Goal: Task Accomplishment & Management: Manage account settings

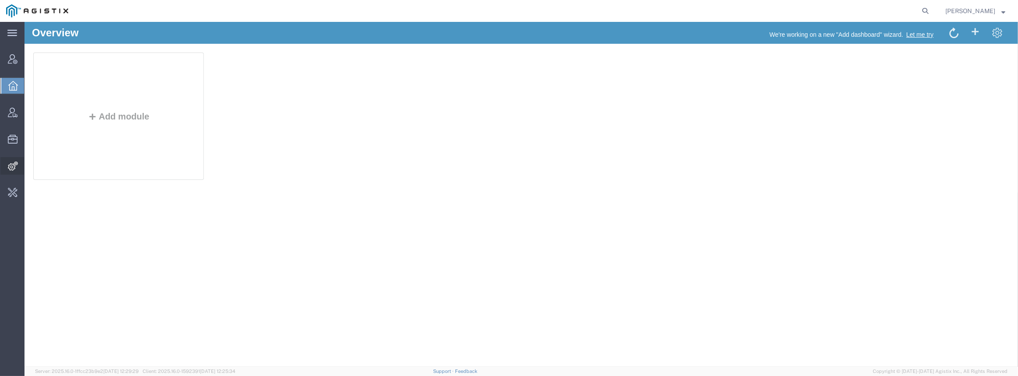
click at [30, 166] on span "Integrations" at bounding box center [27, 165] width 6 height 17
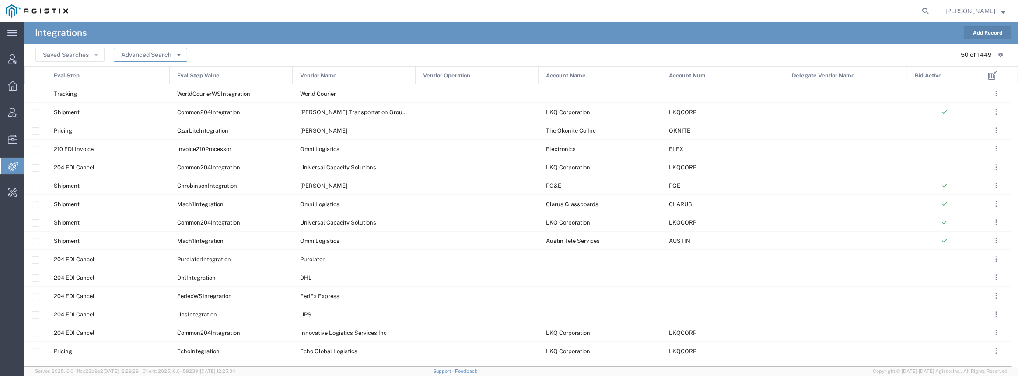
click at [161, 55] on button "Advanced Search" at bounding box center [150, 55] width 73 height 14
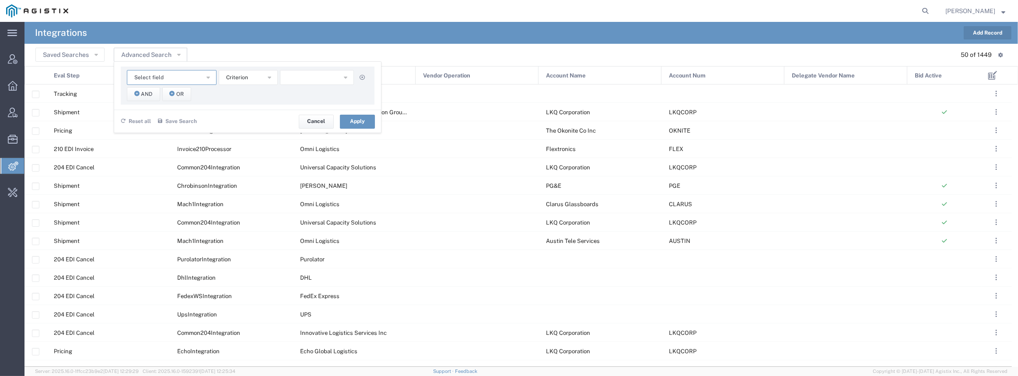
click at [161, 79] on span "Select field" at bounding box center [148, 77] width 29 height 8
click at [163, 154] on span "Vendor Name" at bounding box center [172, 155] width 88 height 11
click at [294, 77] on input "text" at bounding box center [317, 77] width 74 height 15
type input "fedex express"
click at [150, 95] on span "And" at bounding box center [146, 94] width 11 height 8
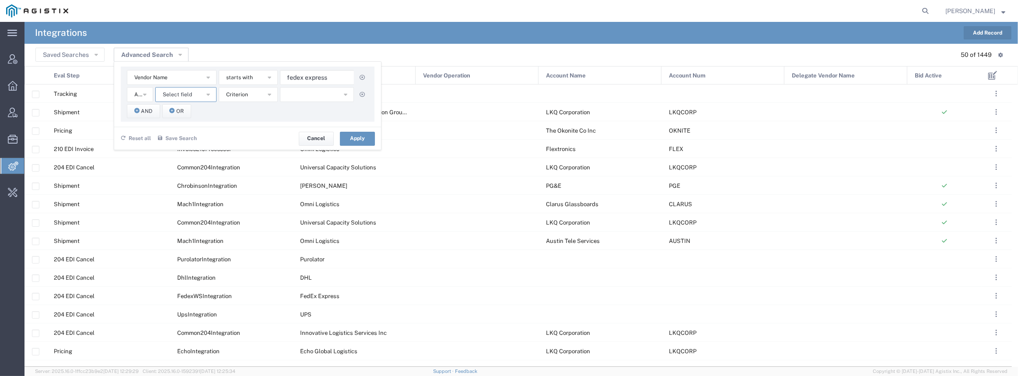
click at [169, 94] on span "Select field" at bounding box center [177, 95] width 29 height 8
click at [190, 158] on span "Eval Step" at bounding box center [185, 159] width 59 height 11
click at [295, 95] on button "button" at bounding box center [317, 94] width 74 height 15
type input "tr"
click at [324, 217] on span "Tracking" at bounding box center [317, 221] width 72 height 11
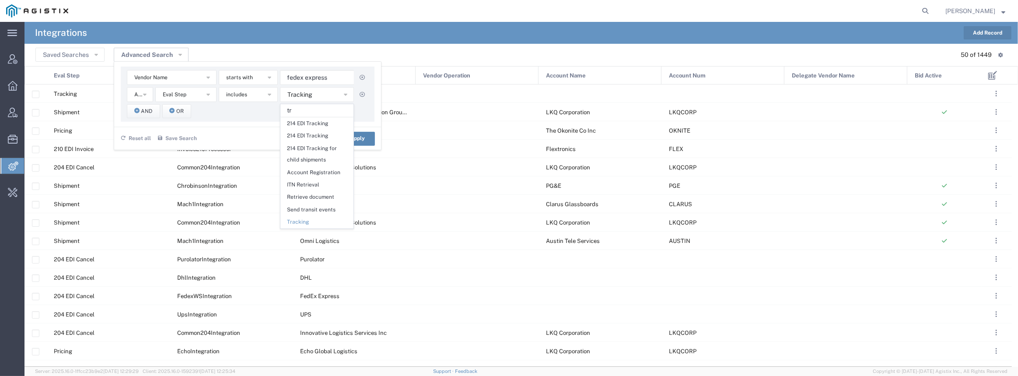
click at [367, 140] on button "Apply" at bounding box center [357, 139] width 35 height 14
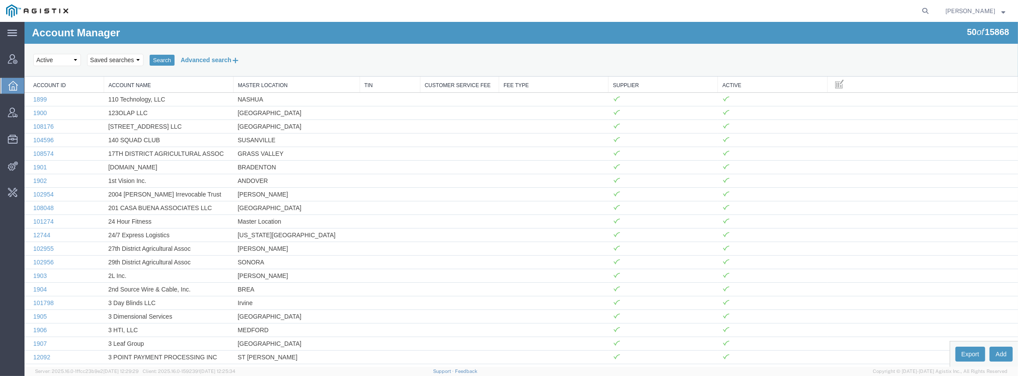
click at [203, 60] on button "Advanced search" at bounding box center [210, 59] width 71 height 15
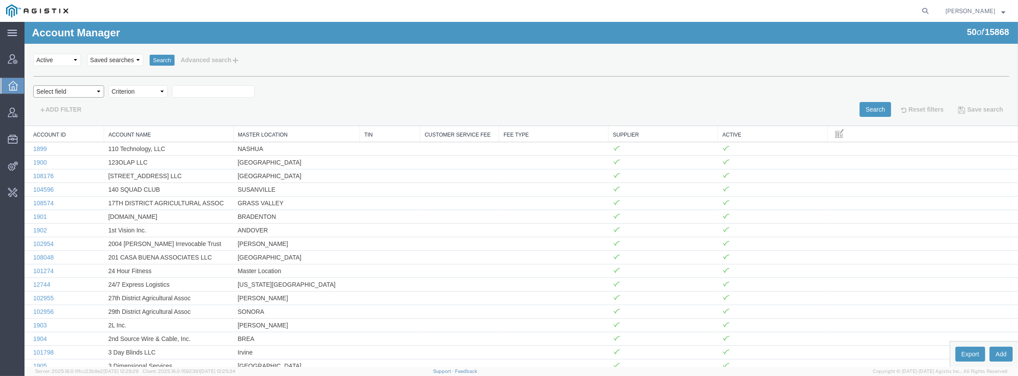
click at [91, 94] on select "Select field Account Name Active Supplier" at bounding box center [68, 91] width 71 height 12
select select "accountName"
click at [33, 85] on select "Select field Account Name Active Supplier" at bounding box center [68, 91] width 71 height 12
click at [146, 93] on select "Criterion contains does not contain is is blank is not blank starts with" at bounding box center [137, 91] width 59 height 12
select select "contains"
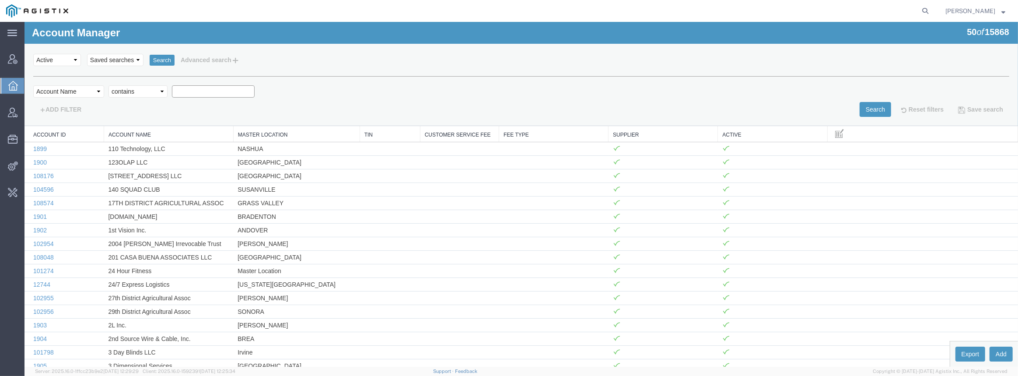
click at [108, 85] on select "Criterion contains does not contain is is blank is not blank starts with" at bounding box center [137, 91] width 59 height 12
click at [199, 96] on input "text" at bounding box center [213, 91] width 83 height 12
type input "Synopsys"
click at [874, 109] on button "Search" at bounding box center [875, 109] width 31 height 15
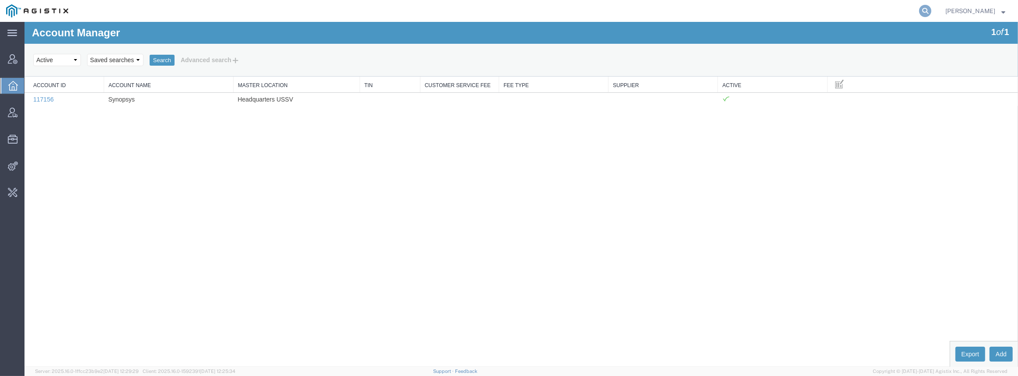
click at [931, 11] on icon at bounding box center [925, 11] width 12 height 12
paste input "470183348834"
type input "470183348834"
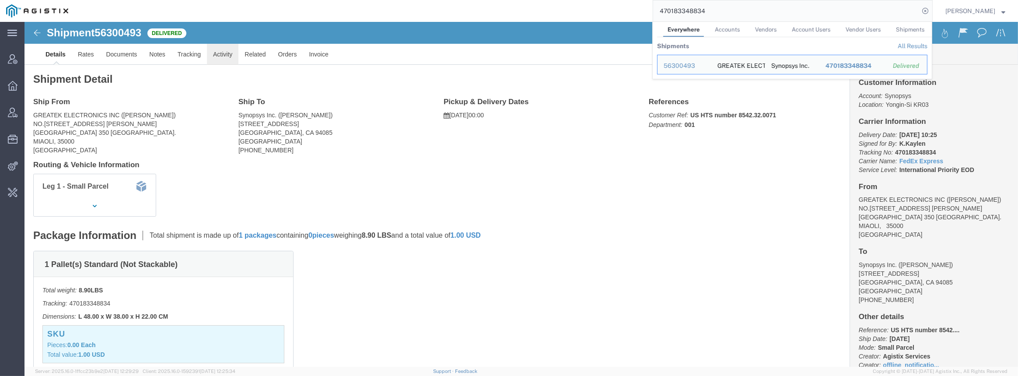
click link "Activity"
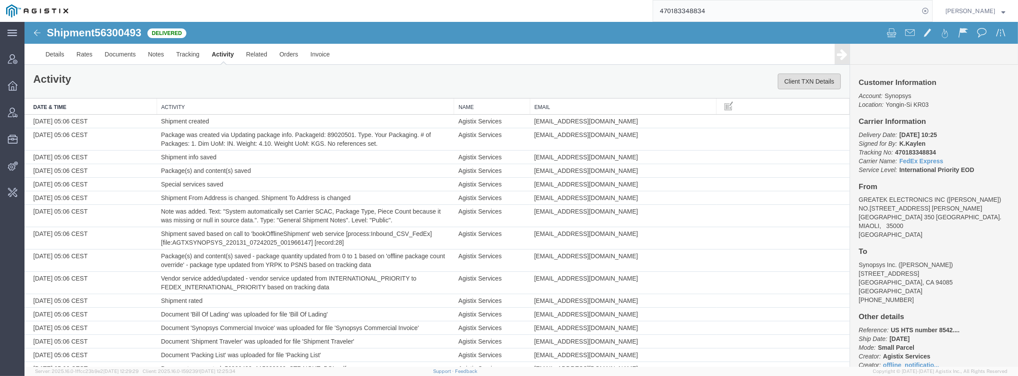
click at [804, 80] on button "Client TXN Details" at bounding box center [809, 81] width 63 height 16
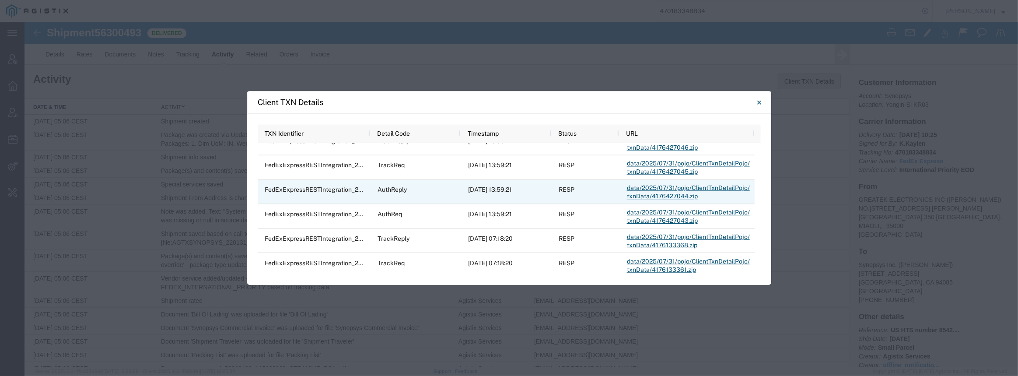
scroll to position [39, 0]
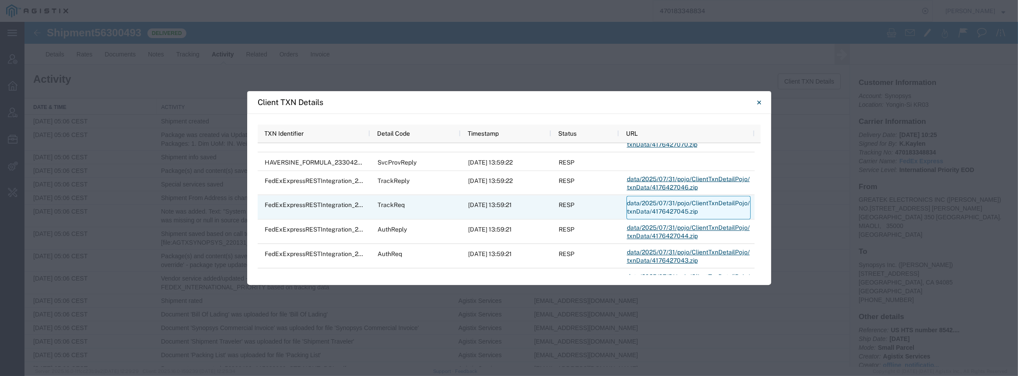
click at [670, 210] on link "data/2025/07/31/pojo/ClientTxnDetailPojo/txnData/4176427045.zip" at bounding box center [688, 208] width 124 height 24
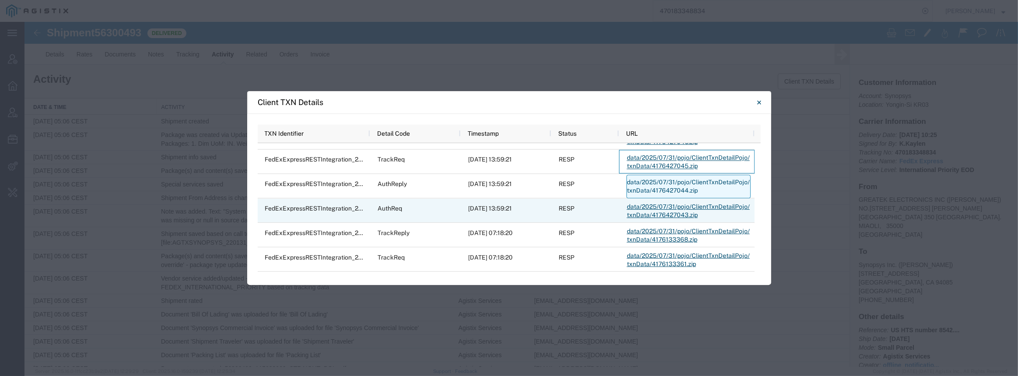
scroll to position [79, 0]
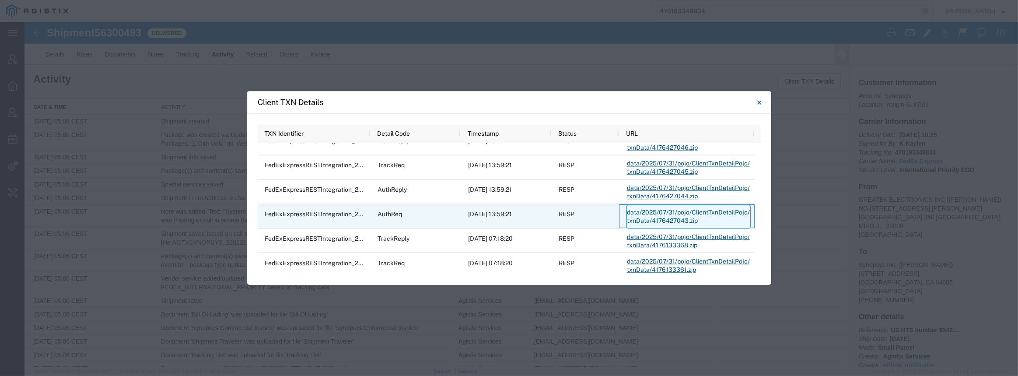
click at [667, 213] on link "data/2025/07/31/pojo/ClientTxnDetailPojo/txnData/4176427043.zip" at bounding box center [688, 217] width 124 height 24
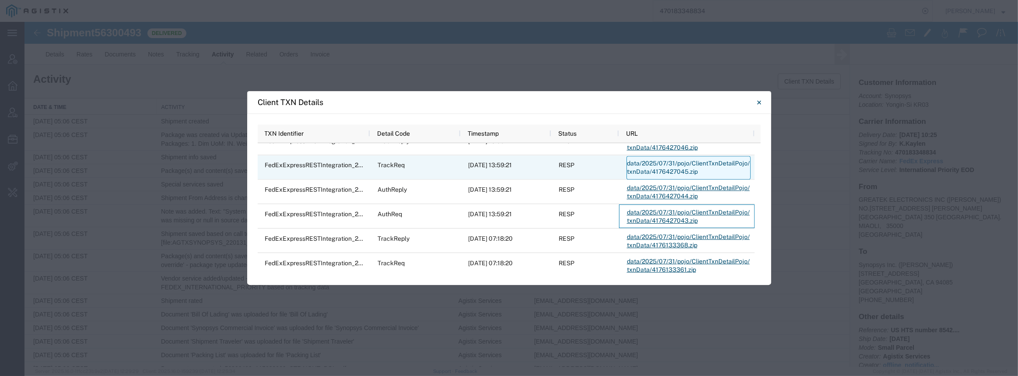
scroll to position [39, 0]
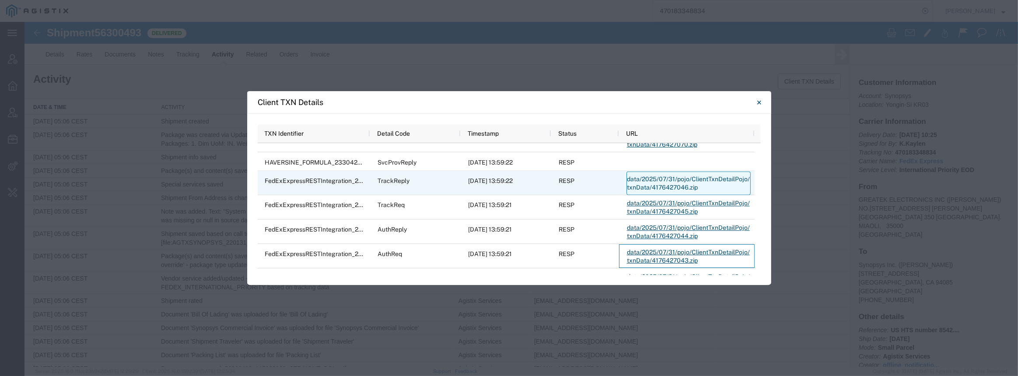
click at [657, 184] on link "data/2025/07/31/pojo/ClientTxnDetailPojo/txnData/4176427046.zip" at bounding box center [688, 183] width 124 height 24
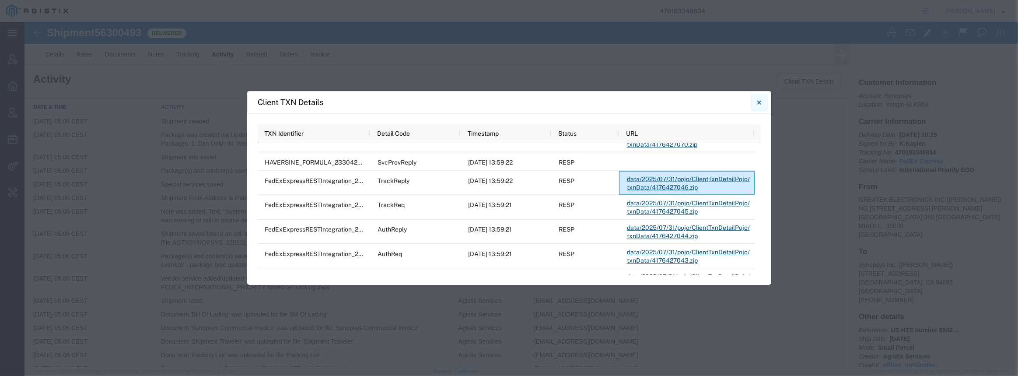
click at [761, 99] on icon "Close" at bounding box center [759, 102] width 4 height 10
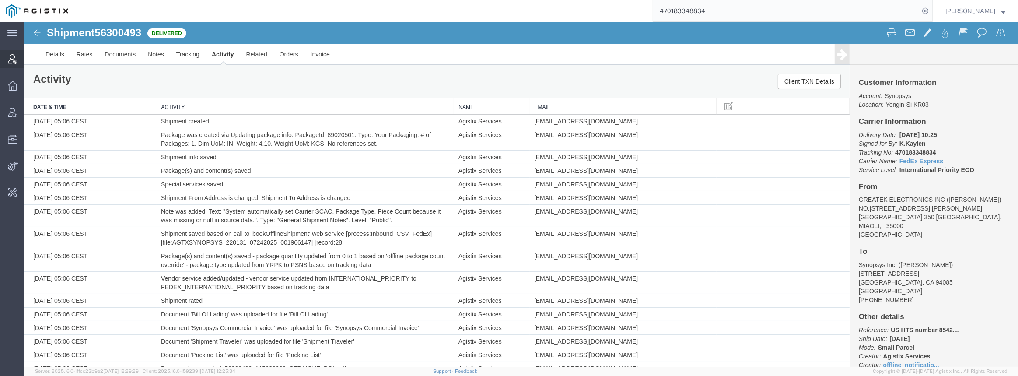
click at [8, 58] on icon at bounding box center [13, 59] width 10 height 10
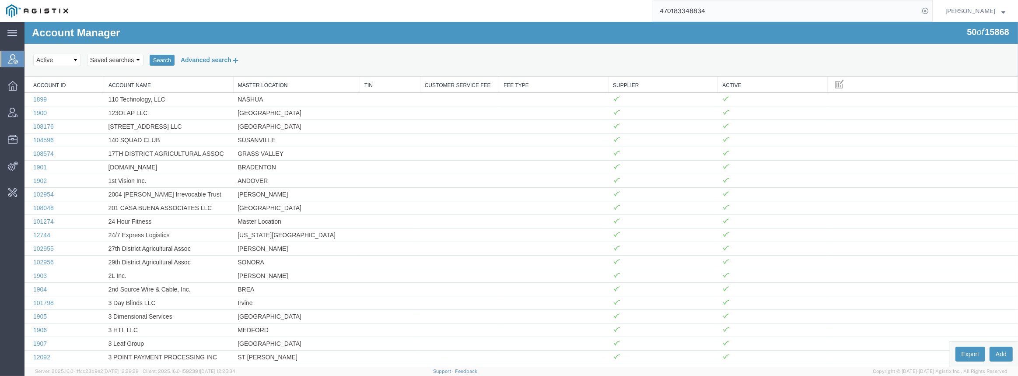
click at [206, 64] on button "Advanced search" at bounding box center [210, 59] width 71 height 15
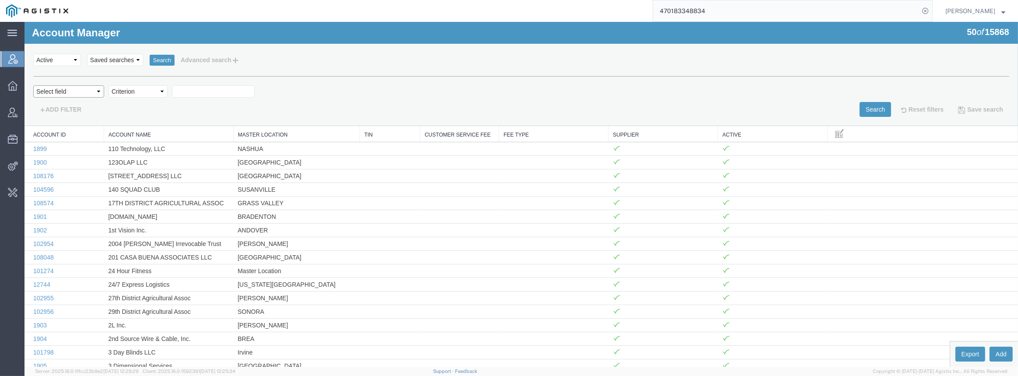
drag, startPoint x: 92, startPoint y: 90, endPoint x: 81, endPoint y: 96, distance: 12.4
click at [91, 90] on select "Select field Account Name Active Supplier" at bounding box center [68, 91] width 71 height 12
select select "accountName"
click at [33, 85] on select "Select field Account Name Active Supplier" at bounding box center [68, 91] width 71 height 12
click at [137, 94] on select "Criterion contains does not contain is is blank is not blank starts with" at bounding box center [137, 91] width 59 height 12
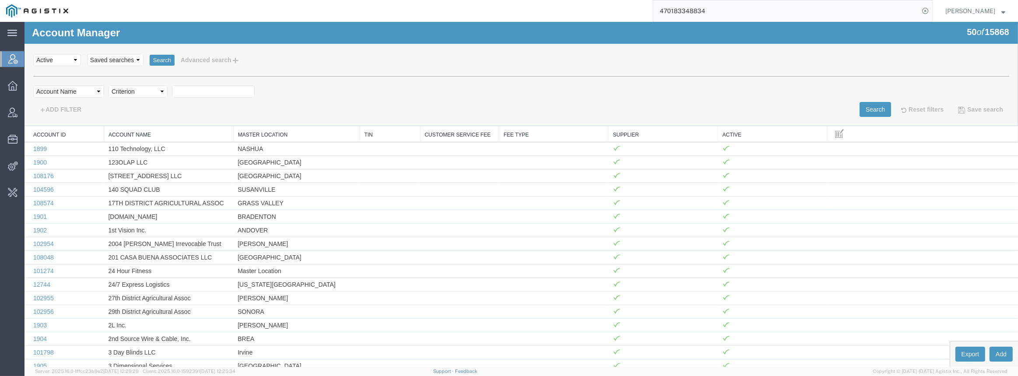
select select "contains"
click at [108, 85] on select "Criterion contains does not contain is is blank is not blank starts with" at bounding box center [137, 91] width 59 height 12
type input "biomarin"
click at [861, 109] on button "Search" at bounding box center [875, 109] width 31 height 15
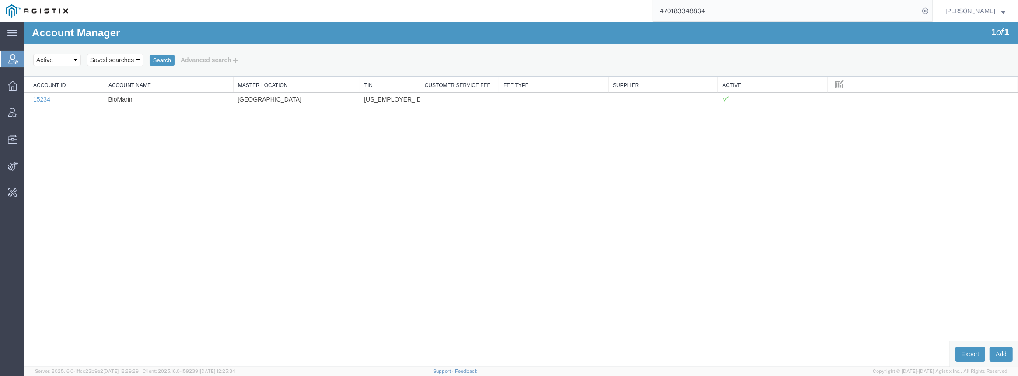
click at [746, 9] on input "470183348834" at bounding box center [786, 10] width 266 height 21
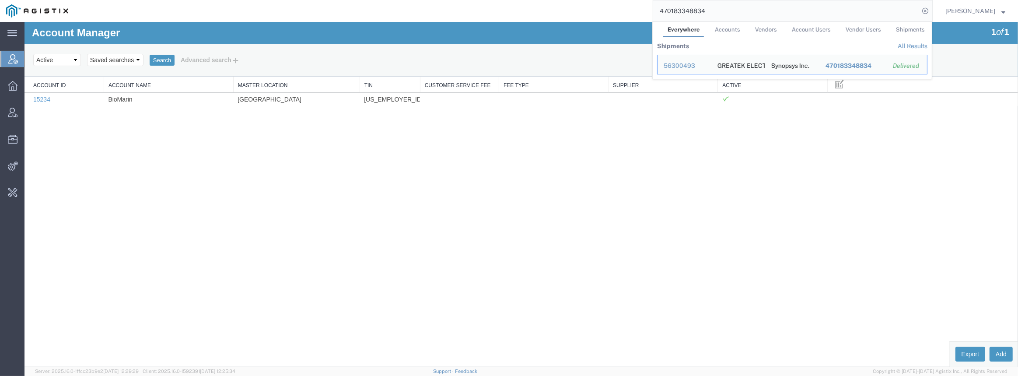
paste input "6953652129"
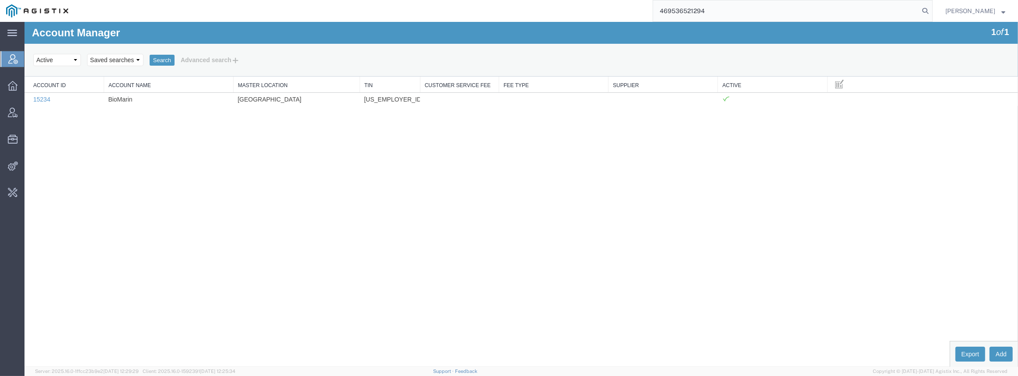
type input "469536521294"
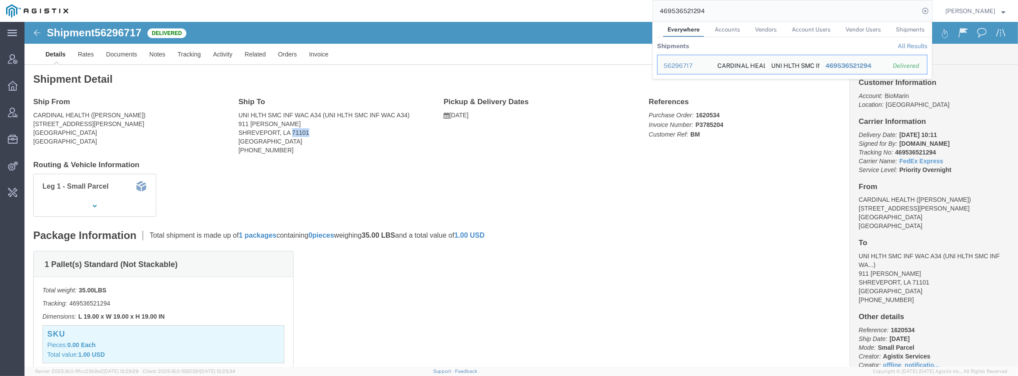
drag, startPoint x: 283, startPoint y: 112, endPoint x: 267, endPoint y: 113, distance: 15.8
click address "UNI HLTH SMC INF WAC A34 (UNI HLTH SMC INF WAC A34) 911 MARGARET PL SHREVEPORT,…"
copy address "71101"
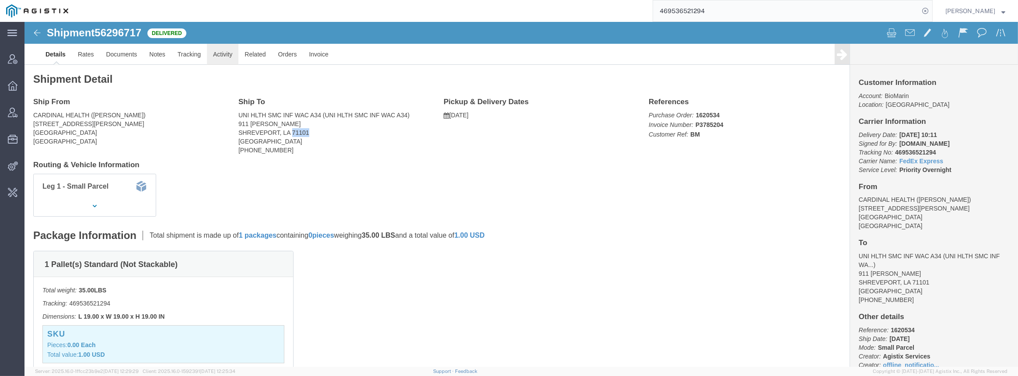
click link "Activity"
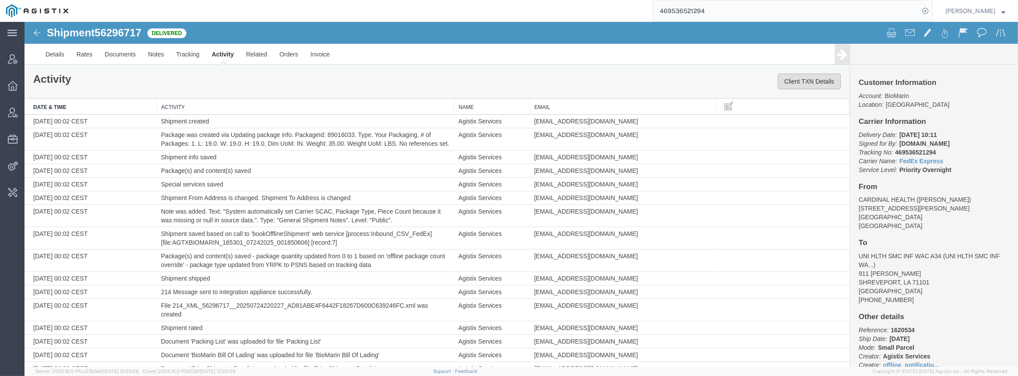
click at [807, 82] on button "Client TXN Details" at bounding box center [809, 81] width 63 height 16
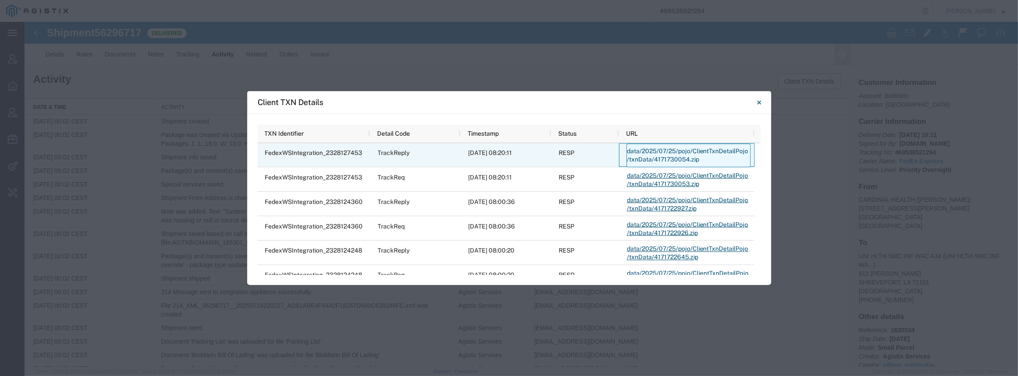
click at [670, 156] on link "data/2025/07/25/pojo/ClientTxnDetailPojo/txnData/4171730054.zip" at bounding box center [688, 155] width 124 height 24
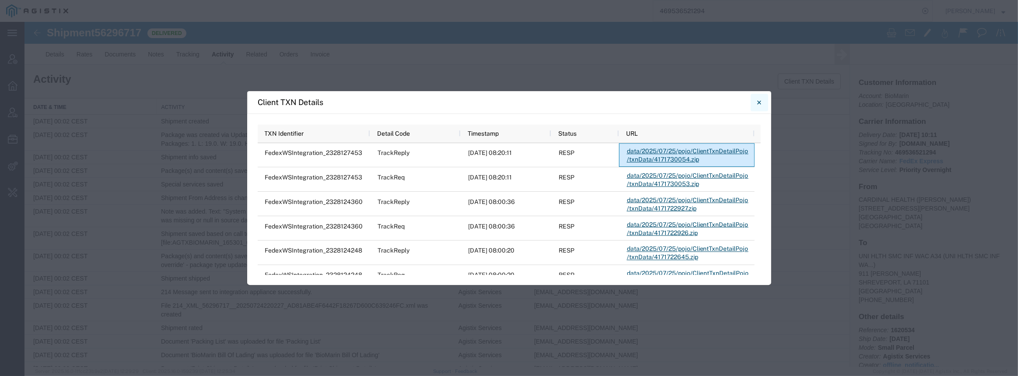
click at [762, 101] on button "Close" at bounding box center [759, 102] width 17 height 17
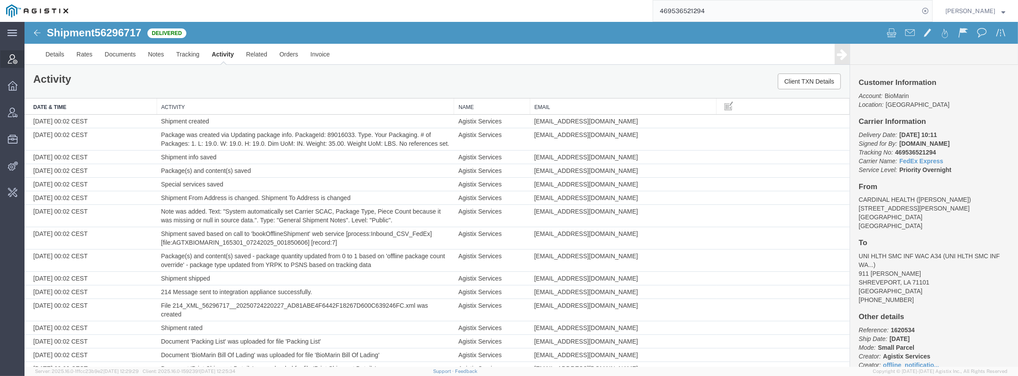
click at [30, 60] on span "Account Manager" at bounding box center [27, 58] width 6 height 17
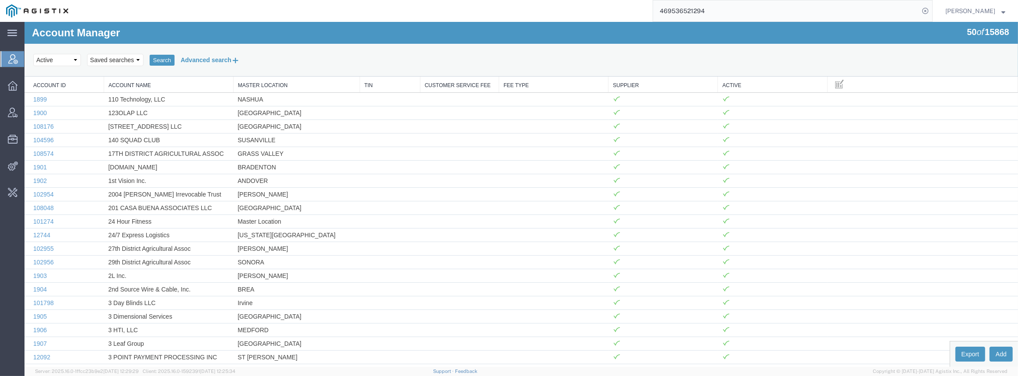
click at [189, 54] on button "Advanced search" at bounding box center [210, 59] width 71 height 15
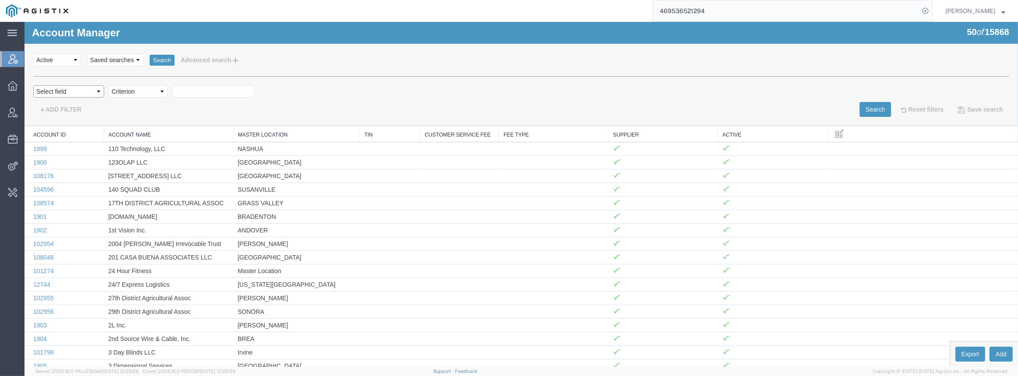
click at [85, 87] on select "Select field Account Name Active Supplier" at bounding box center [68, 91] width 71 height 12
select select "accountName"
click at [33, 85] on select "Select field Account Name Active Supplier" at bounding box center [68, 91] width 71 height 12
drag, startPoint x: 164, startPoint y: 116, endPoint x: 140, endPoint y: 95, distance: 31.6
click at [140, 94] on select "Criterion contains does not contain is is blank is not blank starts with" at bounding box center [137, 91] width 59 height 12
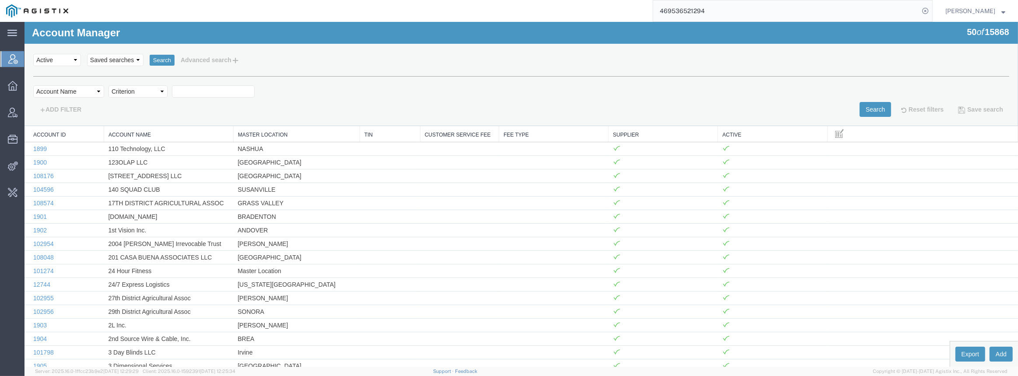
select select "contains"
click at [108, 85] on select "Criterion contains does not contain is is blank is not blank starts with" at bounding box center [137, 91] width 59 height 12
type input "agistix"
click at [866, 111] on button "Search" at bounding box center [875, 109] width 31 height 15
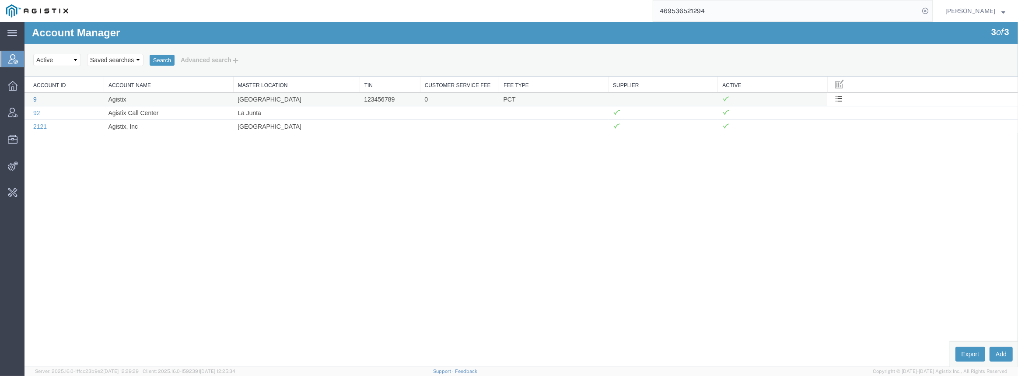
click at [34, 97] on link "9" at bounding box center [34, 99] width 3 height 7
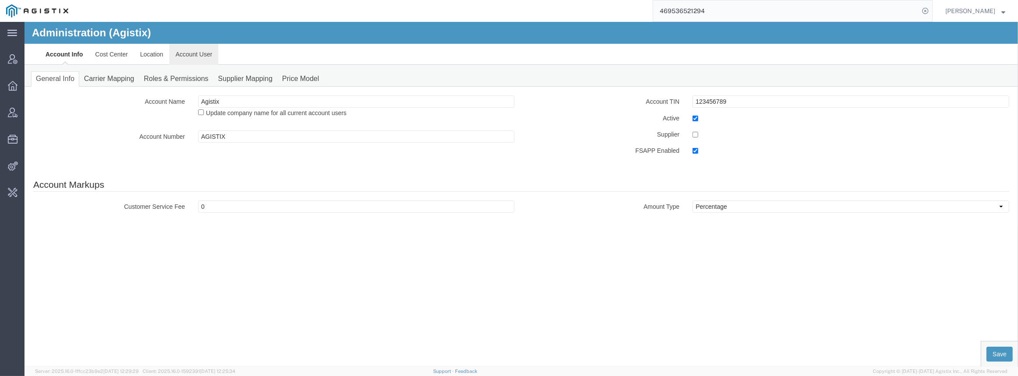
click at [189, 57] on link "Account User" at bounding box center [193, 54] width 49 height 21
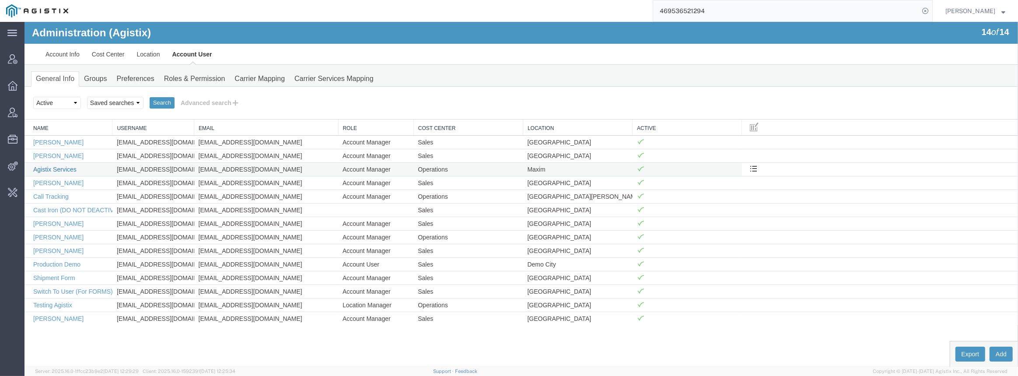
click at [60, 170] on link "Agistix Services" at bounding box center [54, 169] width 43 height 7
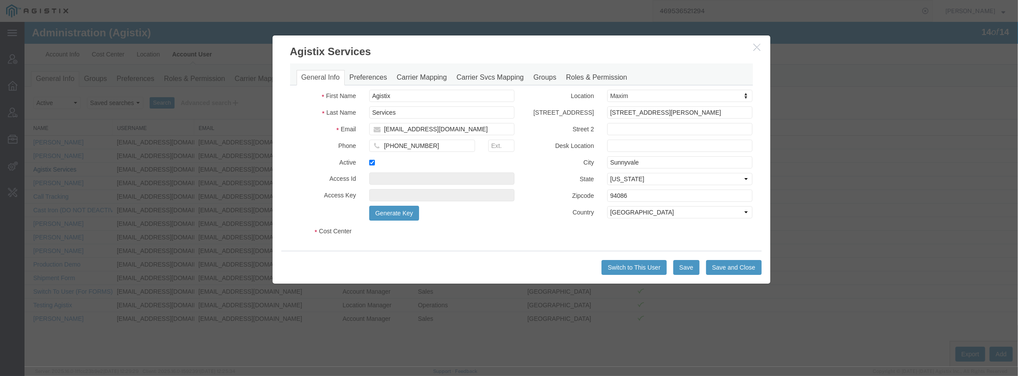
select select "COSTCENTER"
select select "186"
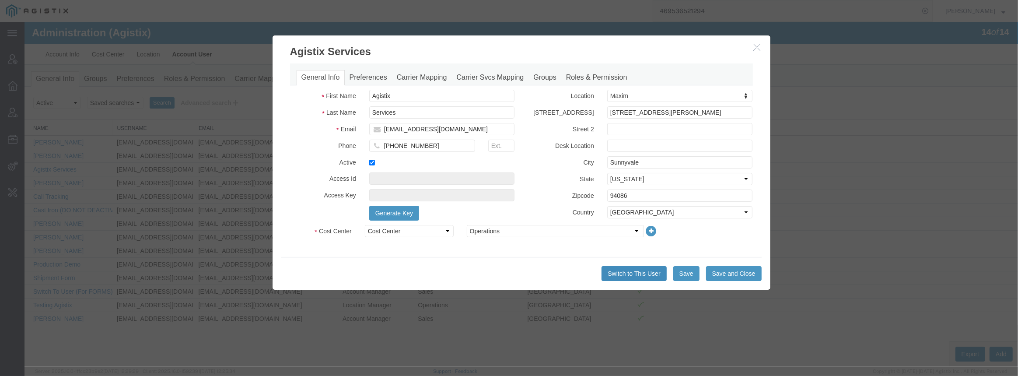
click at [648, 272] on button "Switch to This User" at bounding box center [634, 273] width 65 height 15
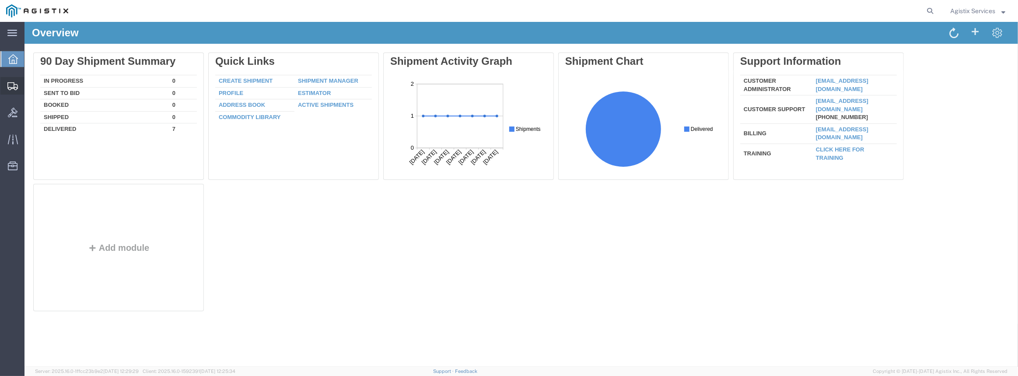
click at [0, 0] on span "Shipment Manager" at bounding box center [0, 0] width 0 height 0
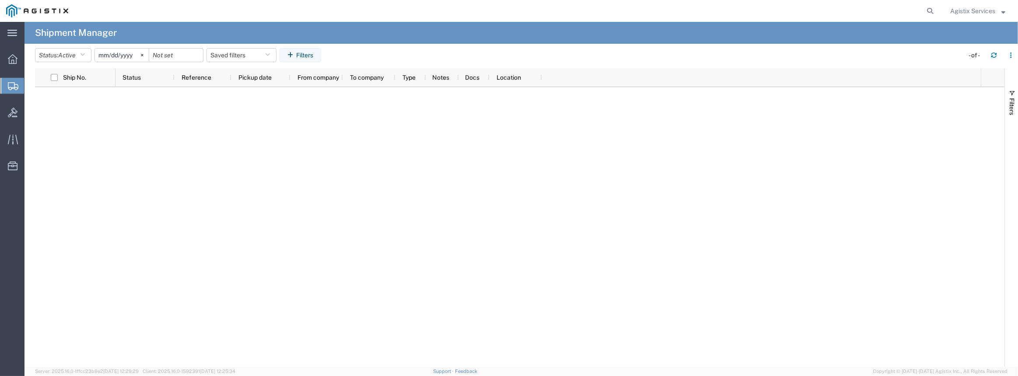
click at [967, 12] on span "Agistix Services" at bounding box center [972, 11] width 45 height 10
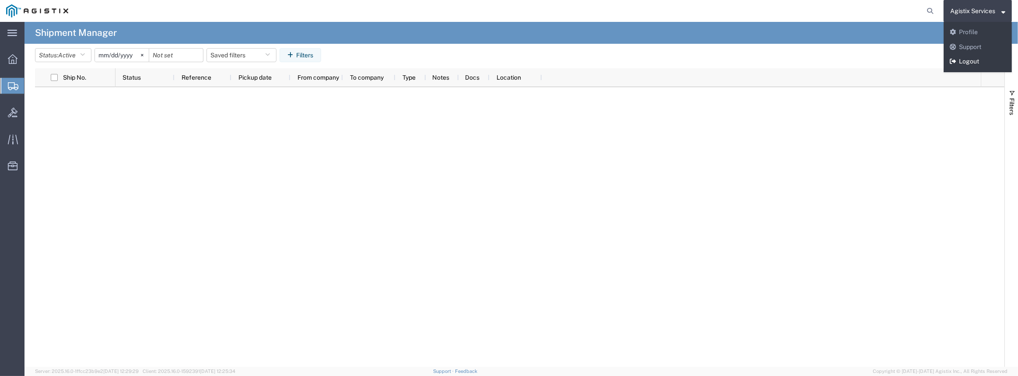
click at [961, 56] on link "Logout" at bounding box center [978, 61] width 68 height 15
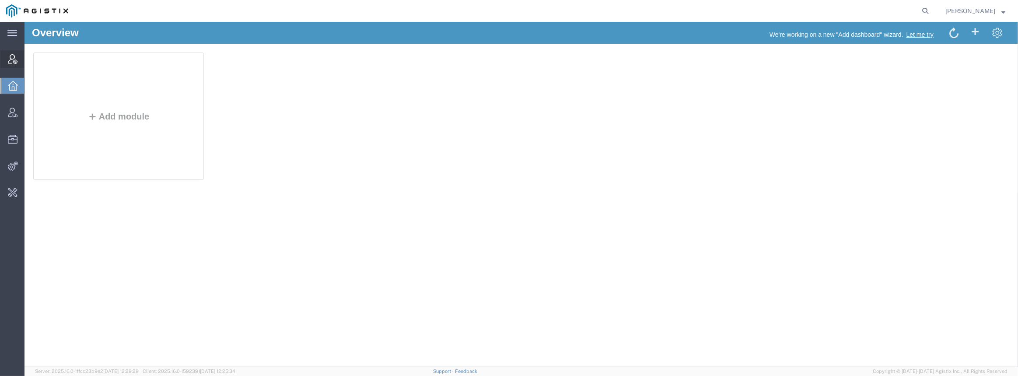
click at [30, 60] on span "Account Manager" at bounding box center [27, 58] width 6 height 17
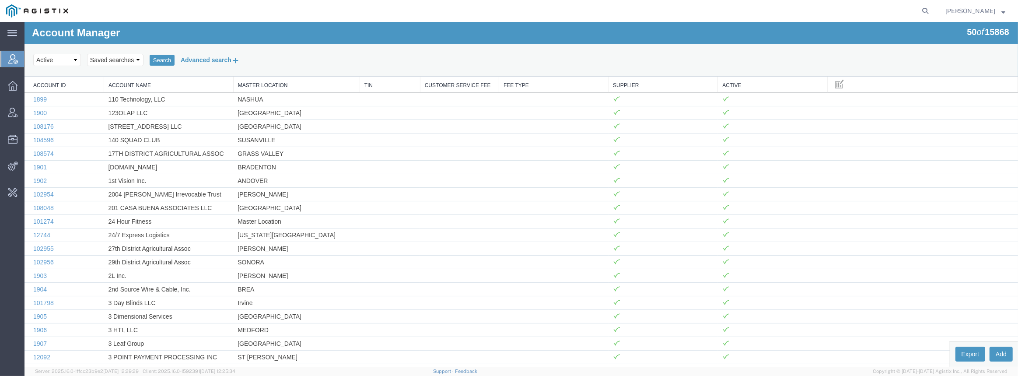
click at [213, 61] on button "Advanced search" at bounding box center [210, 59] width 71 height 15
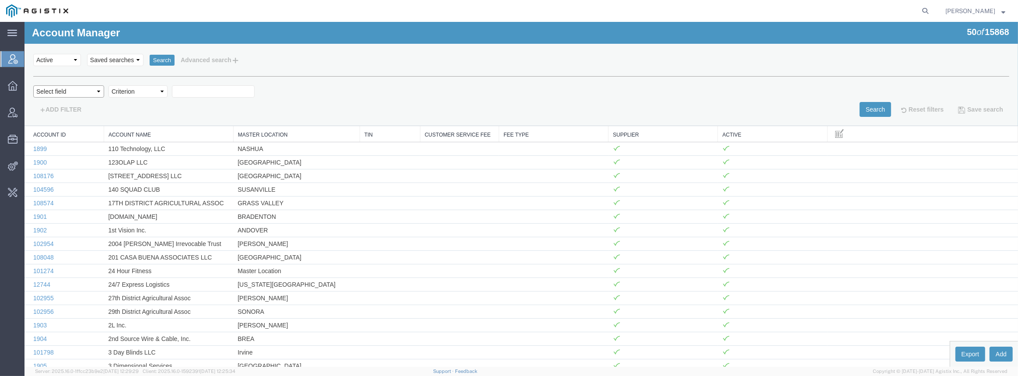
drag, startPoint x: 83, startPoint y: 91, endPoint x: 77, endPoint y: 97, distance: 8.4
click at [83, 91] on select "Select field Account Name Active Supplier" at bounding box center [68, 91] width 71 height 12
select select "accountName"
click at [33, 85] on select "Select field Account Name Active Supplier" at bounding box center [68, 91] width 71 height 12
click at [136, 94] on select "Criterion contains does not contain is is blank is not blank starts with" at bounding box center [137, 91] width 59 height 12
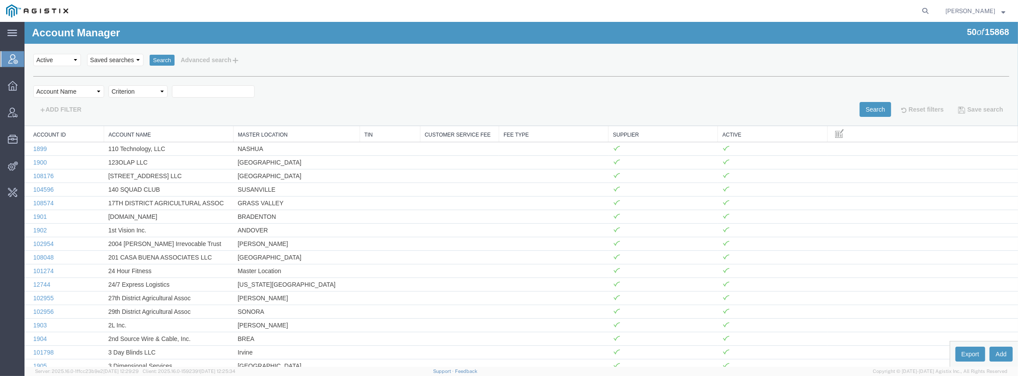
select select "contains"
click at [108, 85] on select "Criterion contains does not contain is is blank is not blank starts with" at bounding box center [137, 91] width 59 height 12
click at [206, 94] on input "text" at bounding box center [213, 91] width 83 height 12
type input "agistix"
drag, startPoint x: 870, startPoint y: 109, endPoint x: 781, endPoint y: 115, distance: 89.0
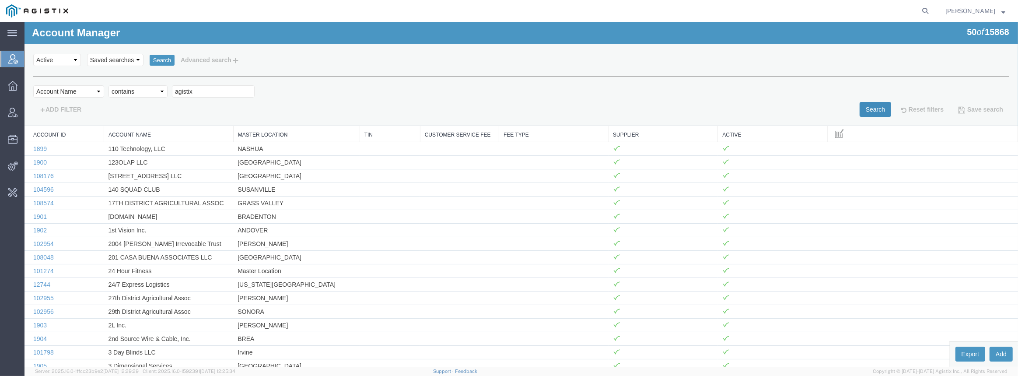
click at [870, 109] on button "Search" at bounding box center [875, 109] width 31 height 15
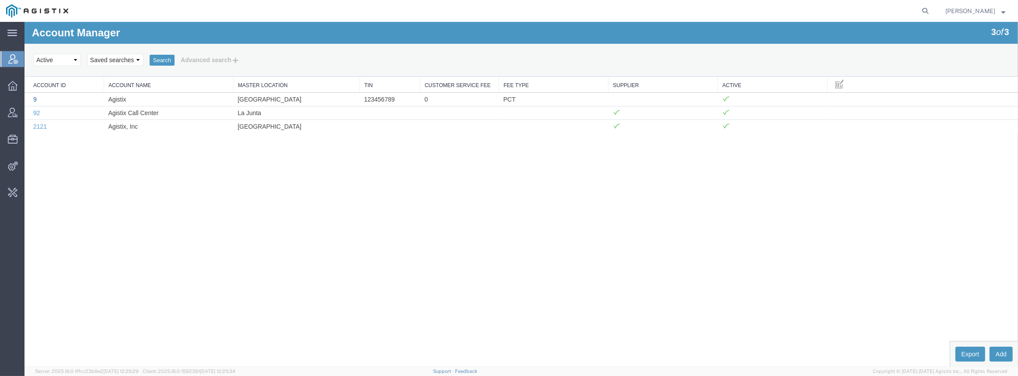
click at [36, 99] on link "9" at bounding box center [34, 99] width 3 height 7
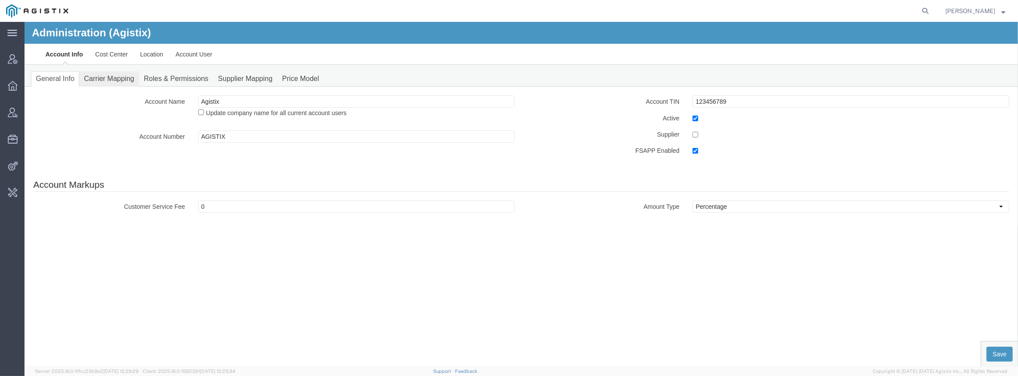
click at [88, 80] on link "Carrier Mapping" at bounding box center [109, 78] width 60 height 15
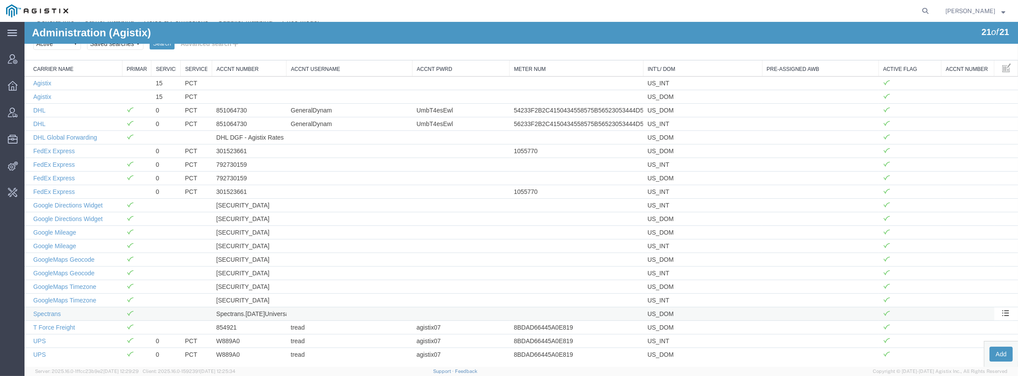
scroll to position [61, 0]
